Goal: Task Accomplishment & Management: Manage account settings

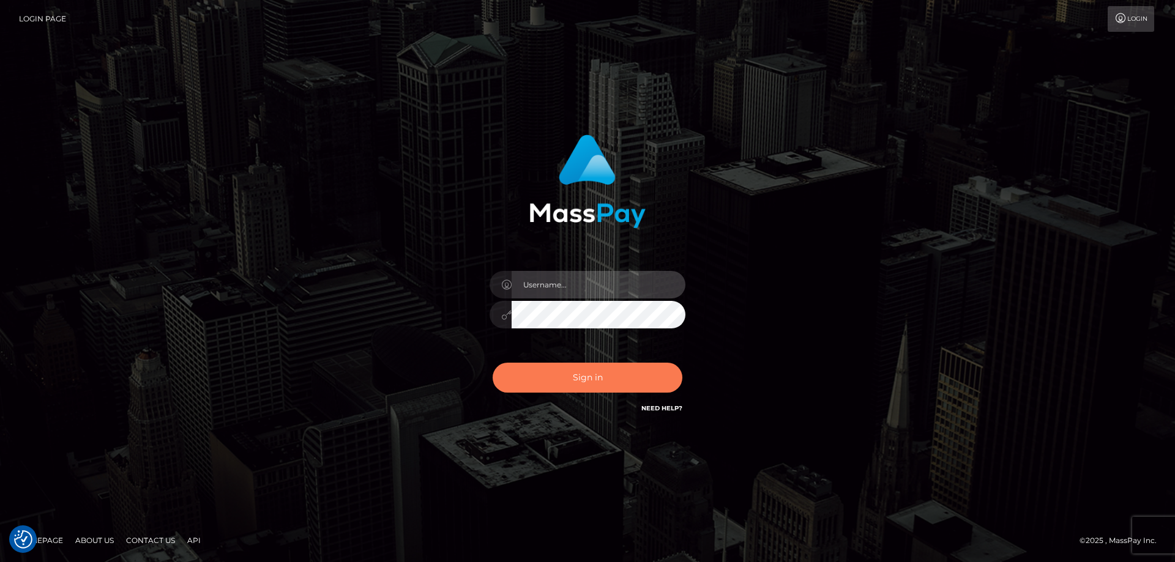
type input "emmy.navach"
click at [617, 378] on button "Sign in" at bounding box center [588, 378] width 190 height 30
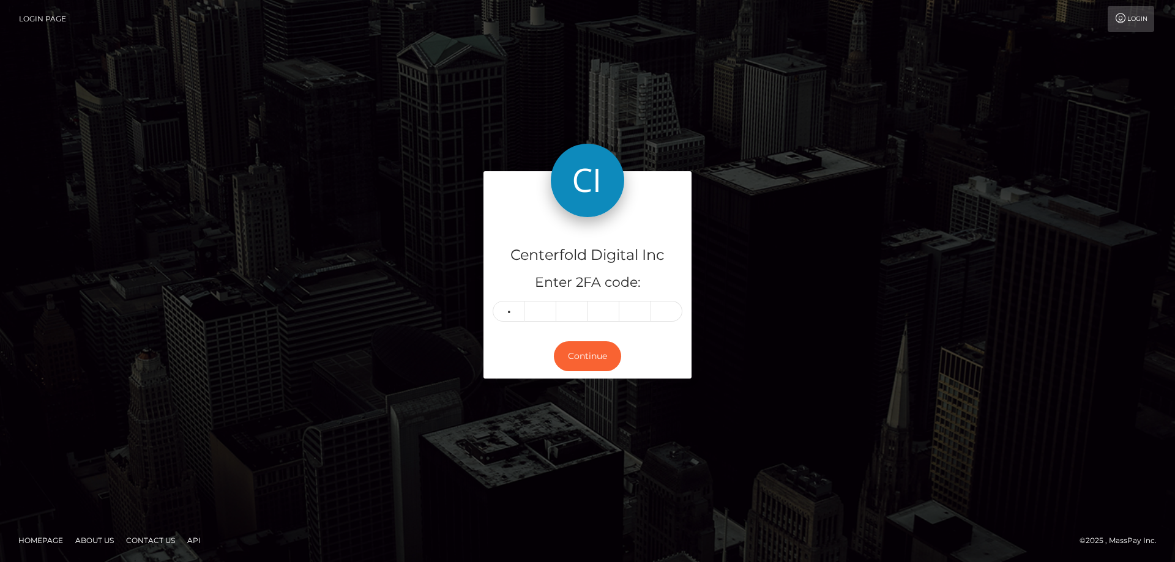
type input "5"
type input "8"
type input "9"
type input "3"
type input "7"
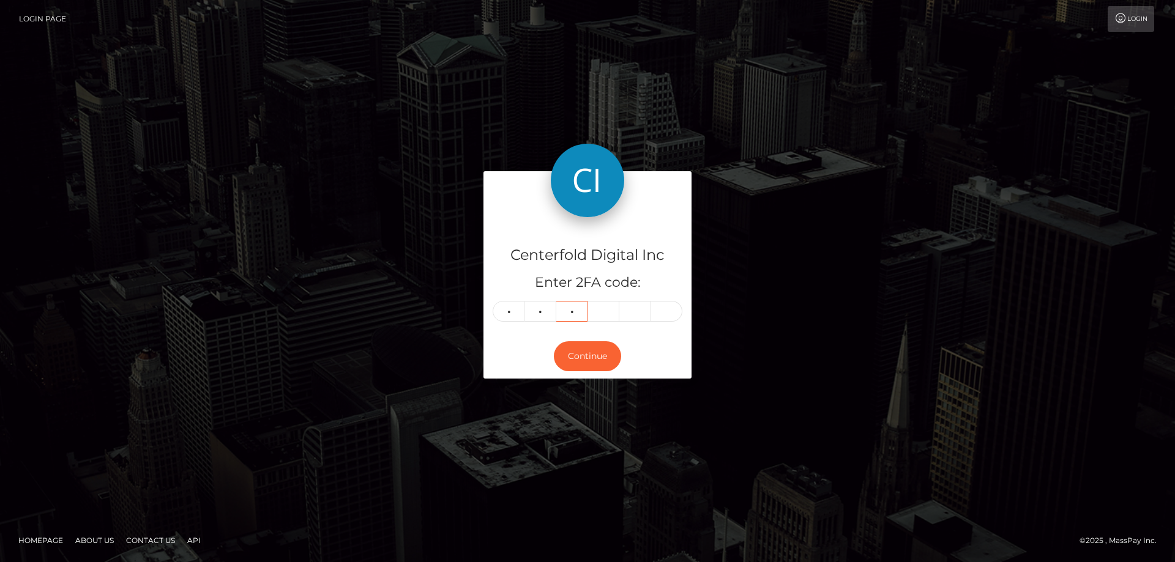
type input "0"
type input "4"
type input "2"
type input "6"
